Goal: Task Accomplishment & Management: Complete application form

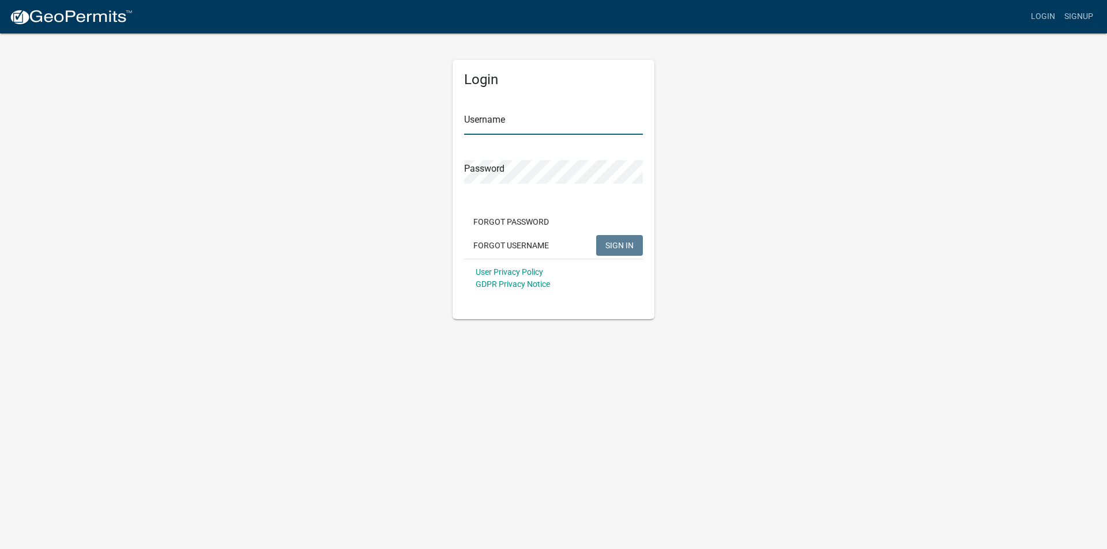
click at [550, 123] on input "Username" at bounding box center [553, 123] width 179 height 24
type input "[EMAIL_ADDRESS][DOMAIN_NAME]"
click at [596, 235] on button "SIGN IN" at bounding box center [619, 245] width 47 height 21
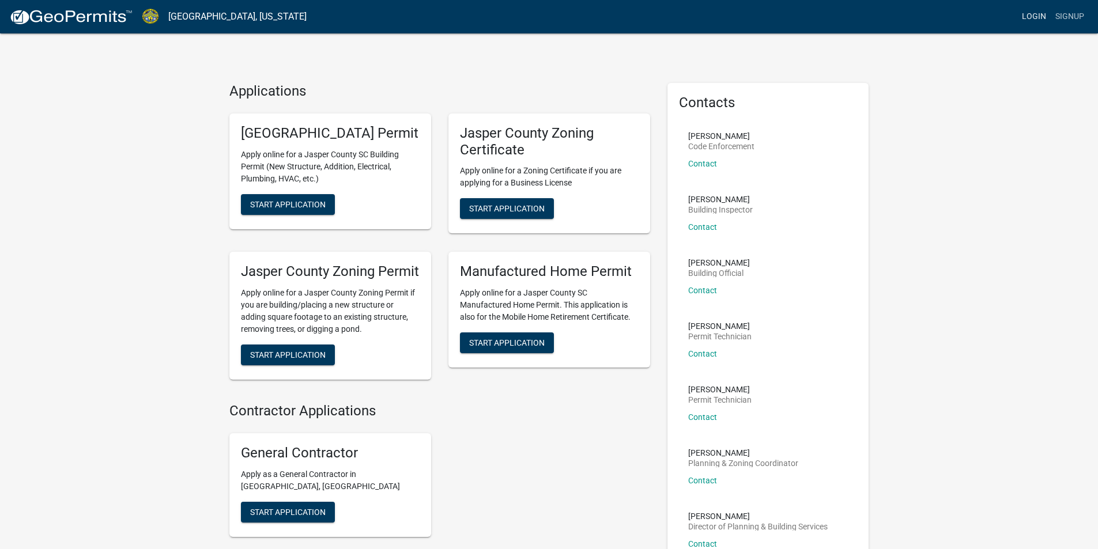
click at [1033, 16] on link "Login" at bounding box center [1033, 17] width 33 height 22
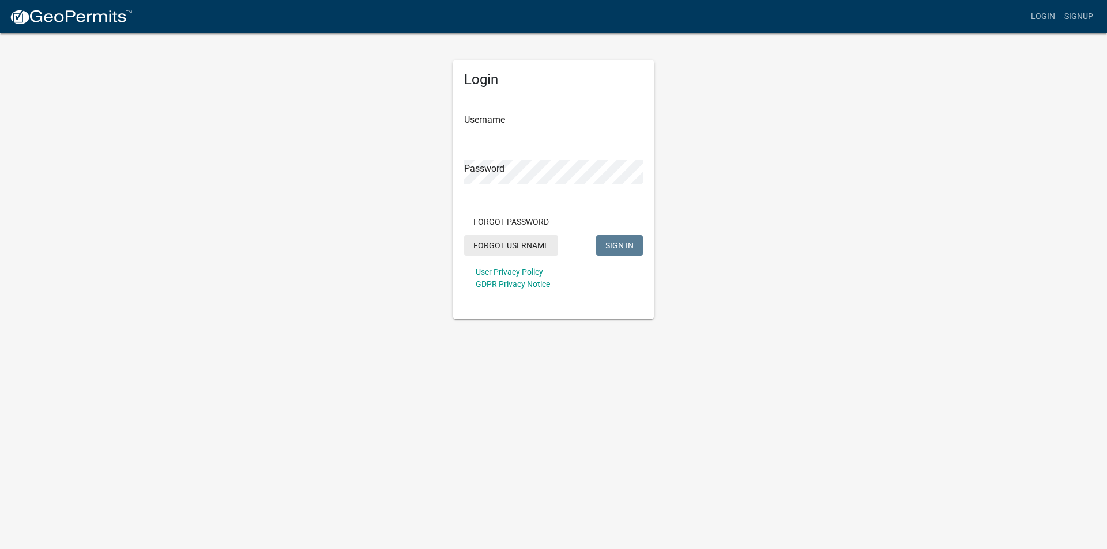
click at [504, 241] on button "Forgot Username" at bounding box center [511, 245] width 94 height 21
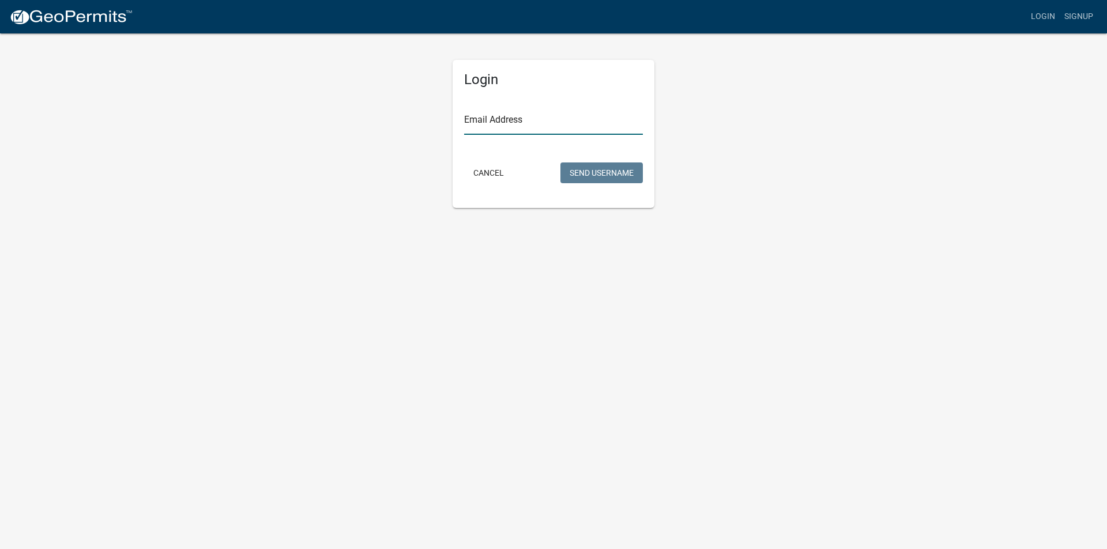
click at [476, 123] on input "Email Address" at bounding box center [553, 123] width 179 height 24
type input "[EMAIL_ADDRESS][DOMAIN_NAME]"
click at [560, 163] on button "Send Username" at bounding box center [601, 173] width 82 height 21
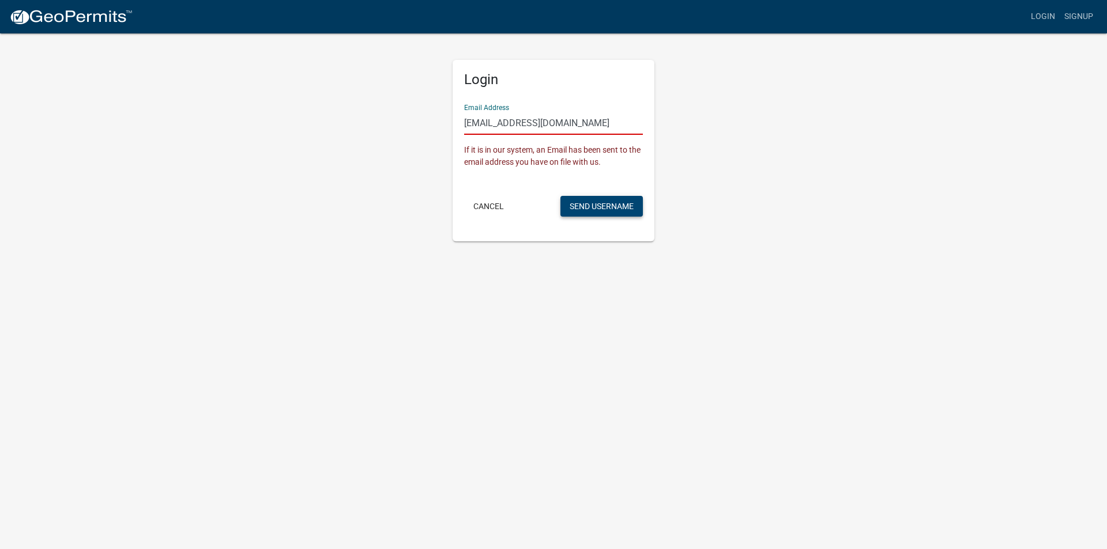
click at [601, 200] on button "Send Username" at bounding box center [601, 206] width 82 height 21
click at [491, 209] on button "Cancel" at bounding box center [488, 206] width 49 height 21
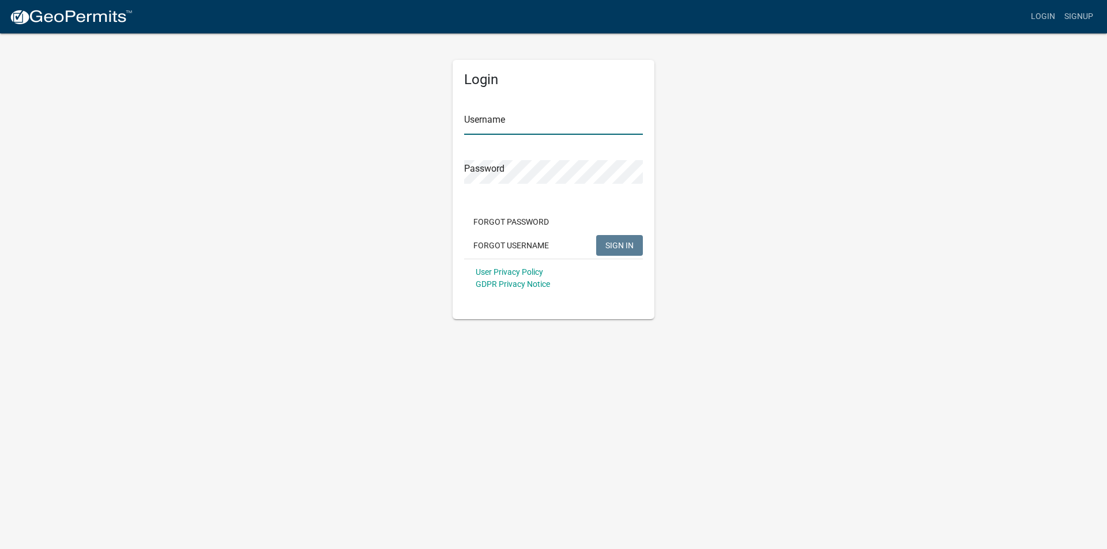
click at [488, 129] on input "Username" at bounding box center [553, 123] width 179 height 24
type input "kgardner"
click at [596, 235] on button "SIGN IN" at bounding box center [619, 245] width 47 height 21
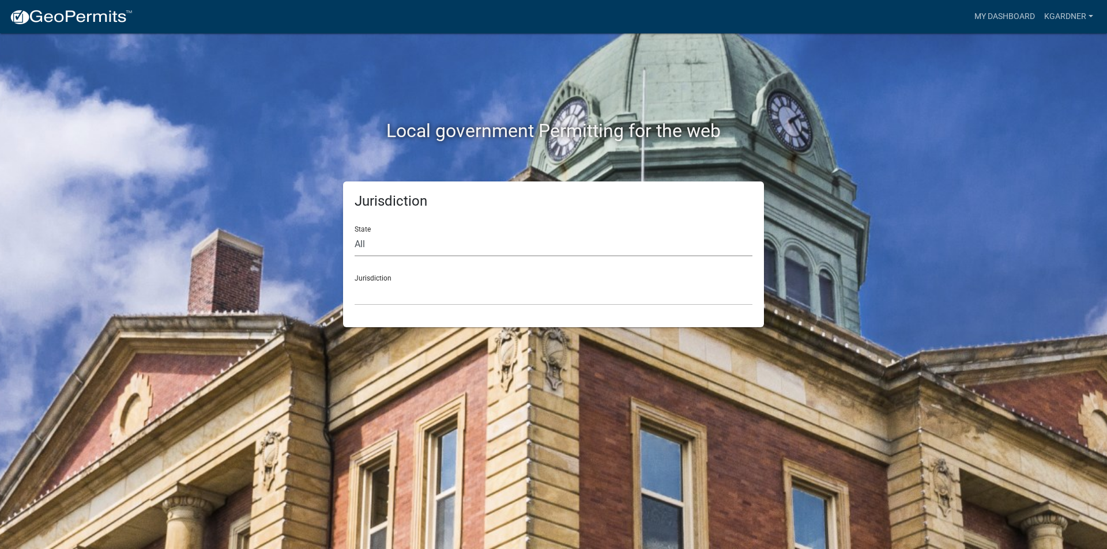
drag, startPoint x: 403, startPoint y: 241, endPoint x: 398, endPoint y: 232, distance: 10.1
click at [403, 241] on select "All Colorado Georgia Indiana Iowa Kansas Minnesota Ohio South Carolina Wisconsin" at bounding box center [554, 245] width 398 height 24
select select "South Carolina"
click at [355, 233] on select "All Colorado Georgia Indiana Iowa Kansas Minnesota Ohio South Carolina Wisconsin" at bounding box center [554, 245] width 398 height 24
click at [398, 281] on div "Jurisdiction Abbeville County, South Carolina Jasper County, South Carolina" at bounding box center [554, 286] width 398 height 40
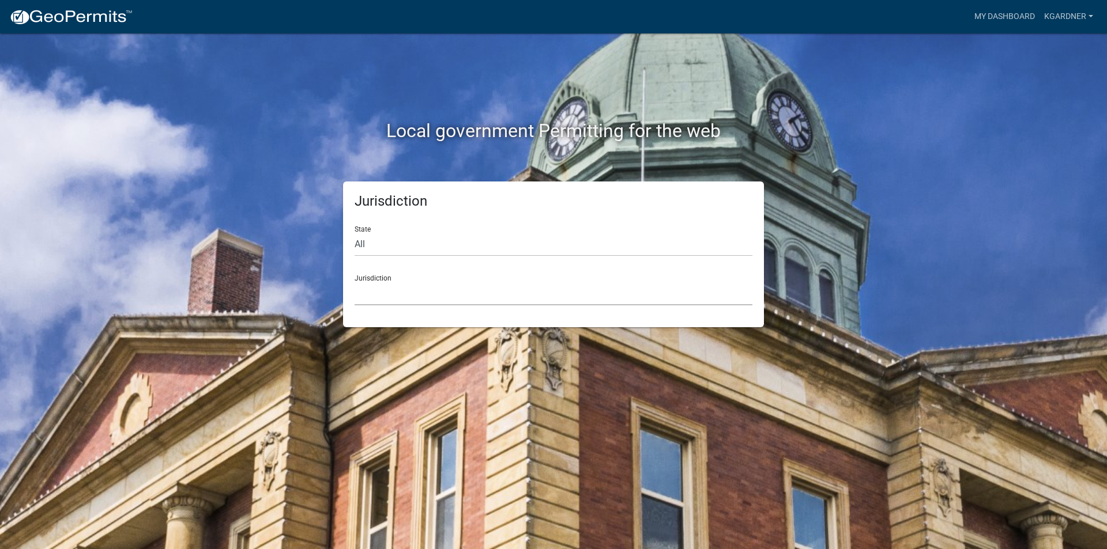
click at [398, 304] on select "Abbeville County, South Carolina Jasper County, South Carolina" at bounding box center [554, 294] width 398 height 24
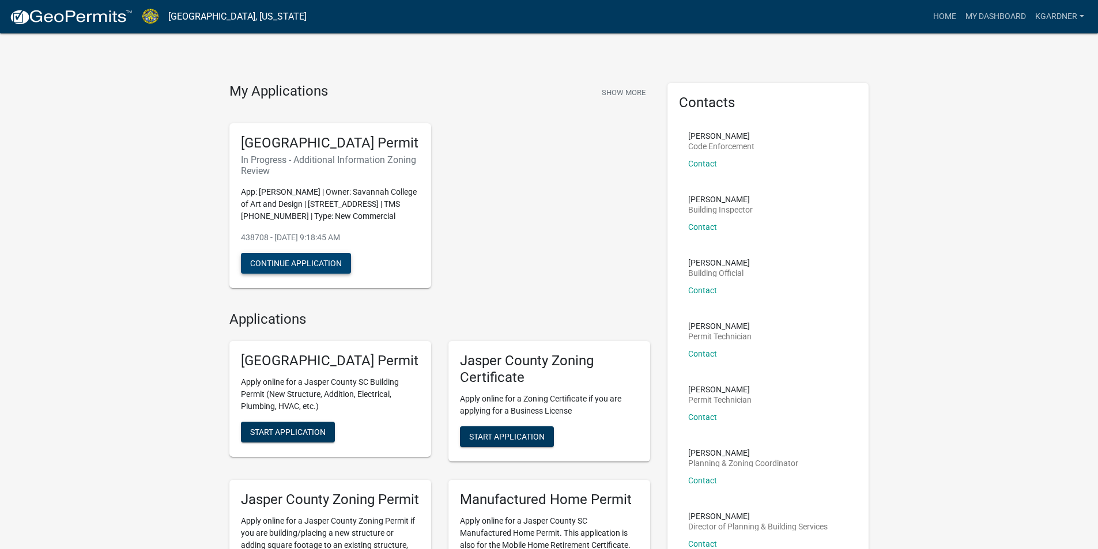
click at [304, 274] on button "Continue Application" at bounding box center [296, 263] width 110 height 21
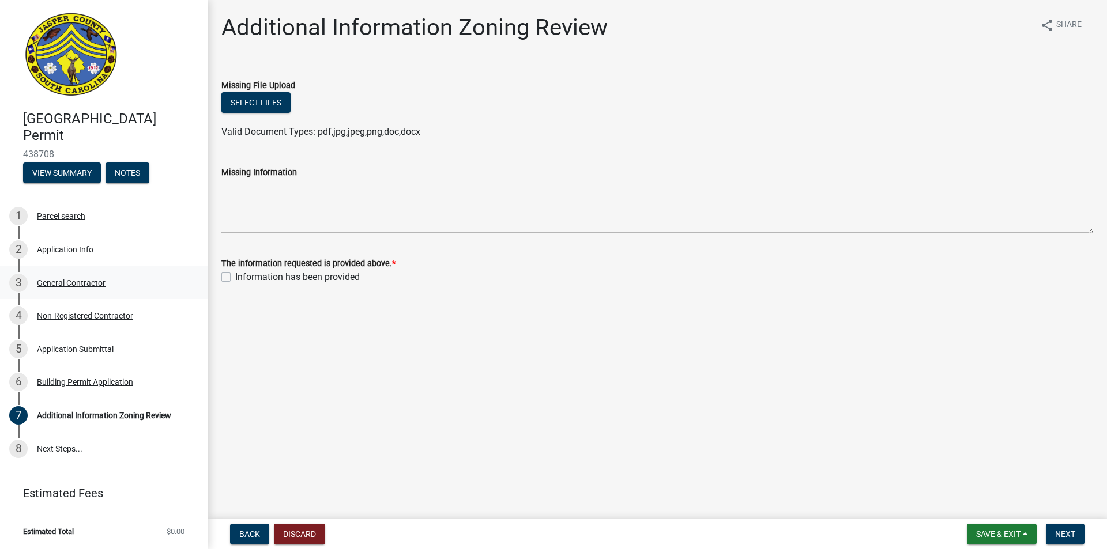
click at [100, 290] on div "3 General Contractor" at bounding box center [99, 283] width 180 height 18
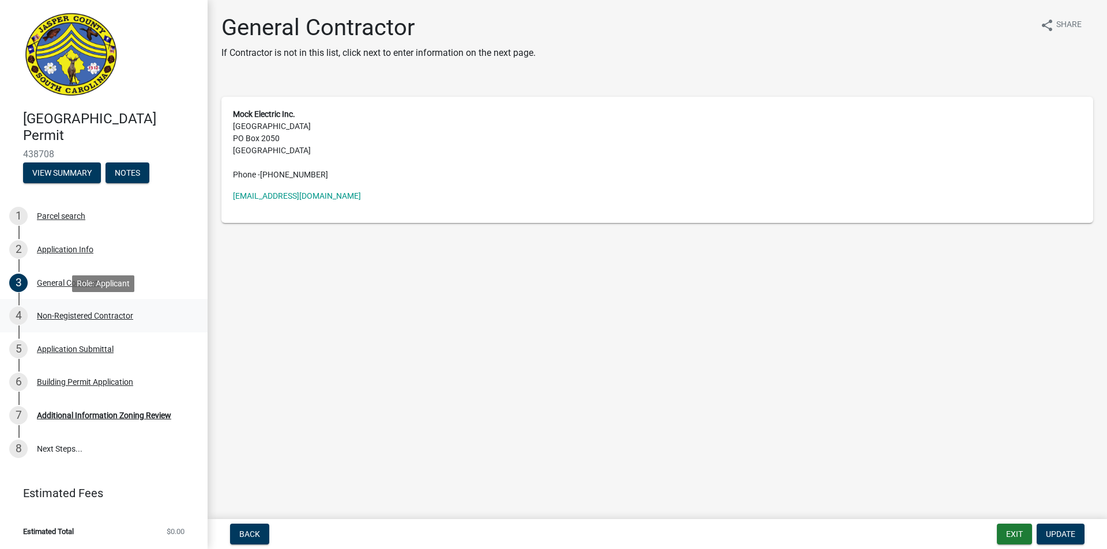
click at [51, 319] on div "Non-Registered Contractor" at bounding box center [85, 316] width 96 height 8
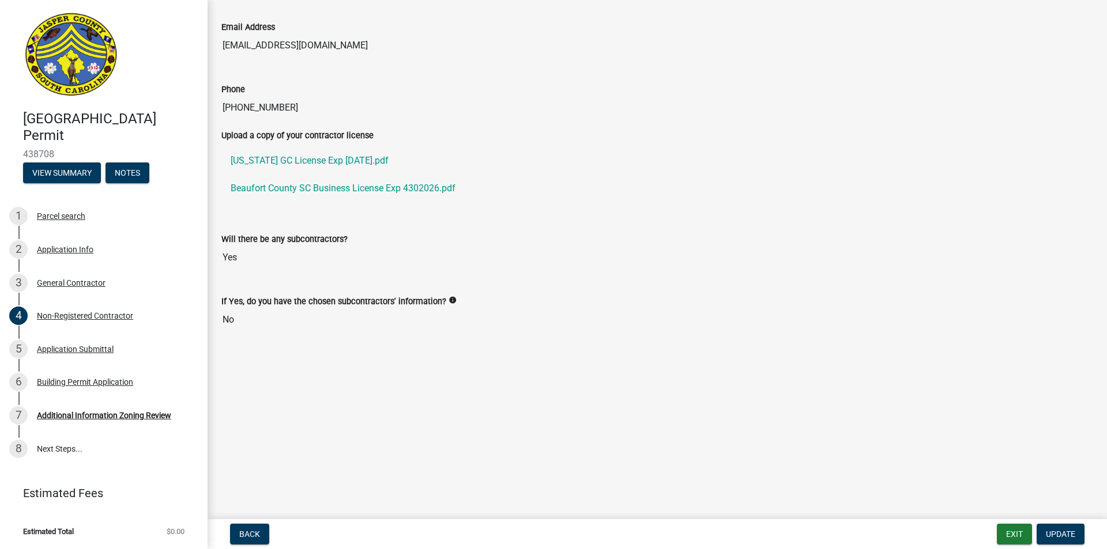
scroll to position [576, 0]
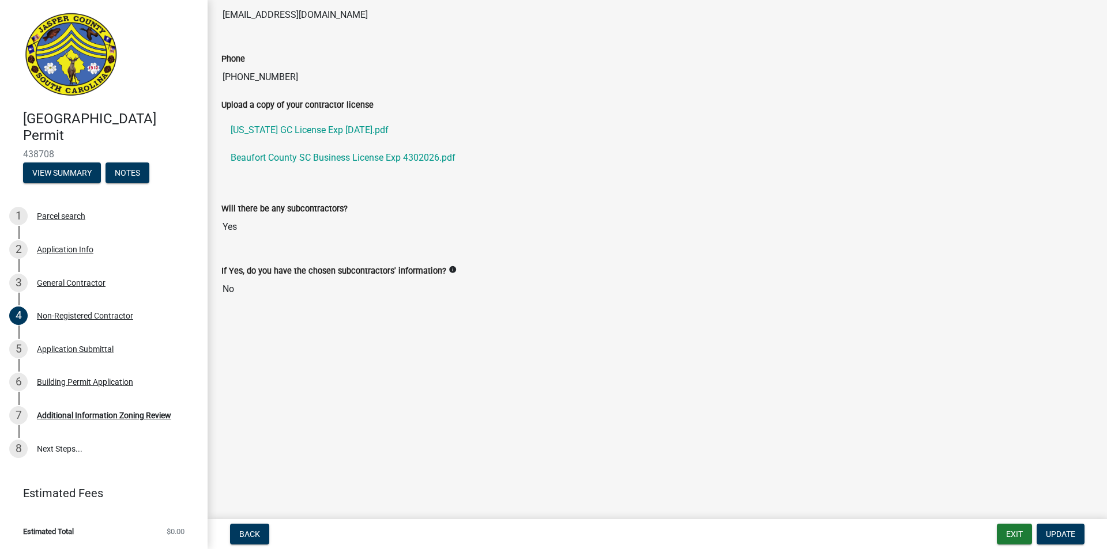
click at [448, 266] on icon "info" at bounding box center [452, 270] width 8 height 8
